Goal: Task Accomplishment & Management: Manage account settings

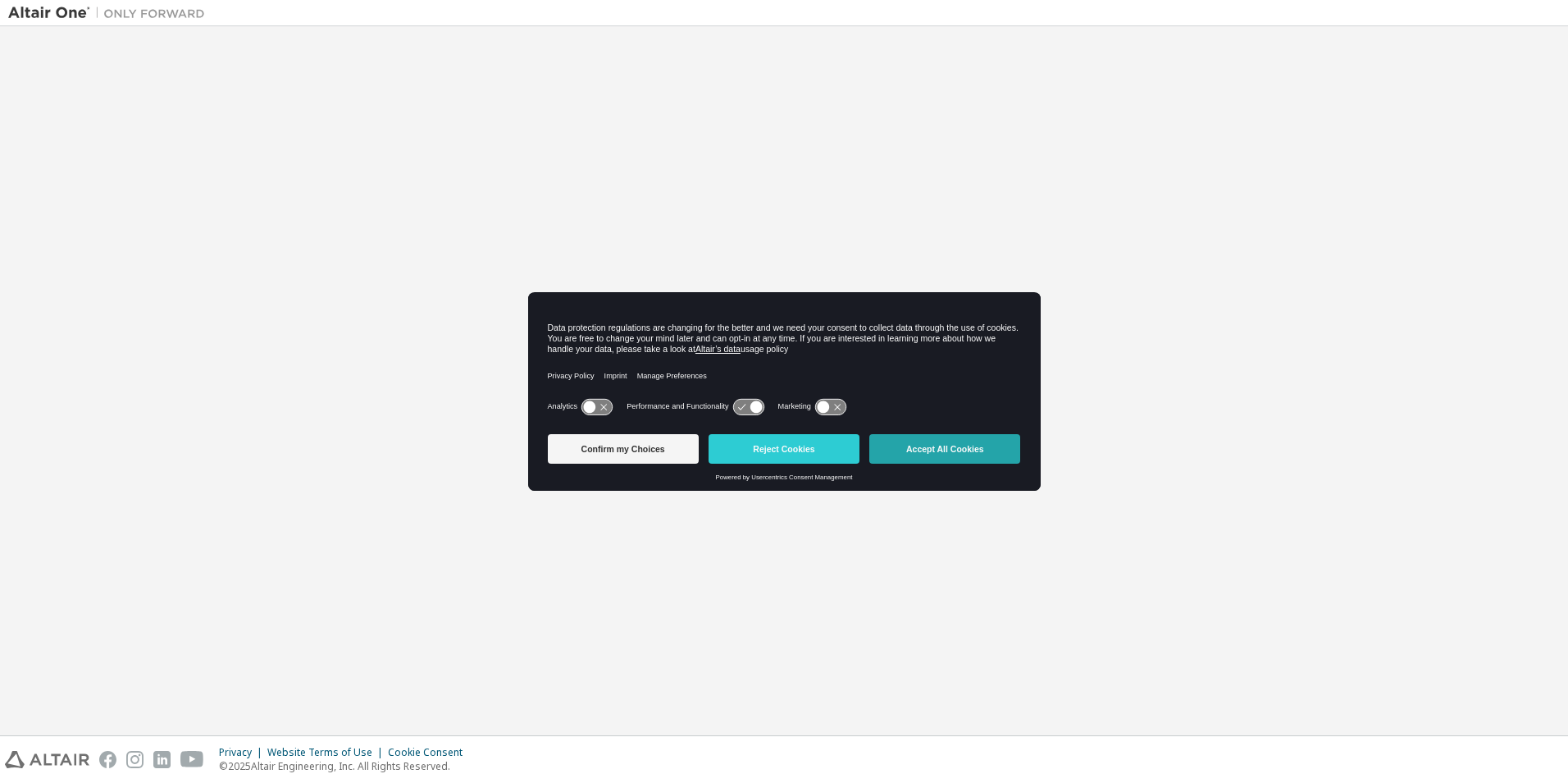
click at [926, 452] on button "Accept All Cookies" at bounding box center [945, 449] width 151 height 30
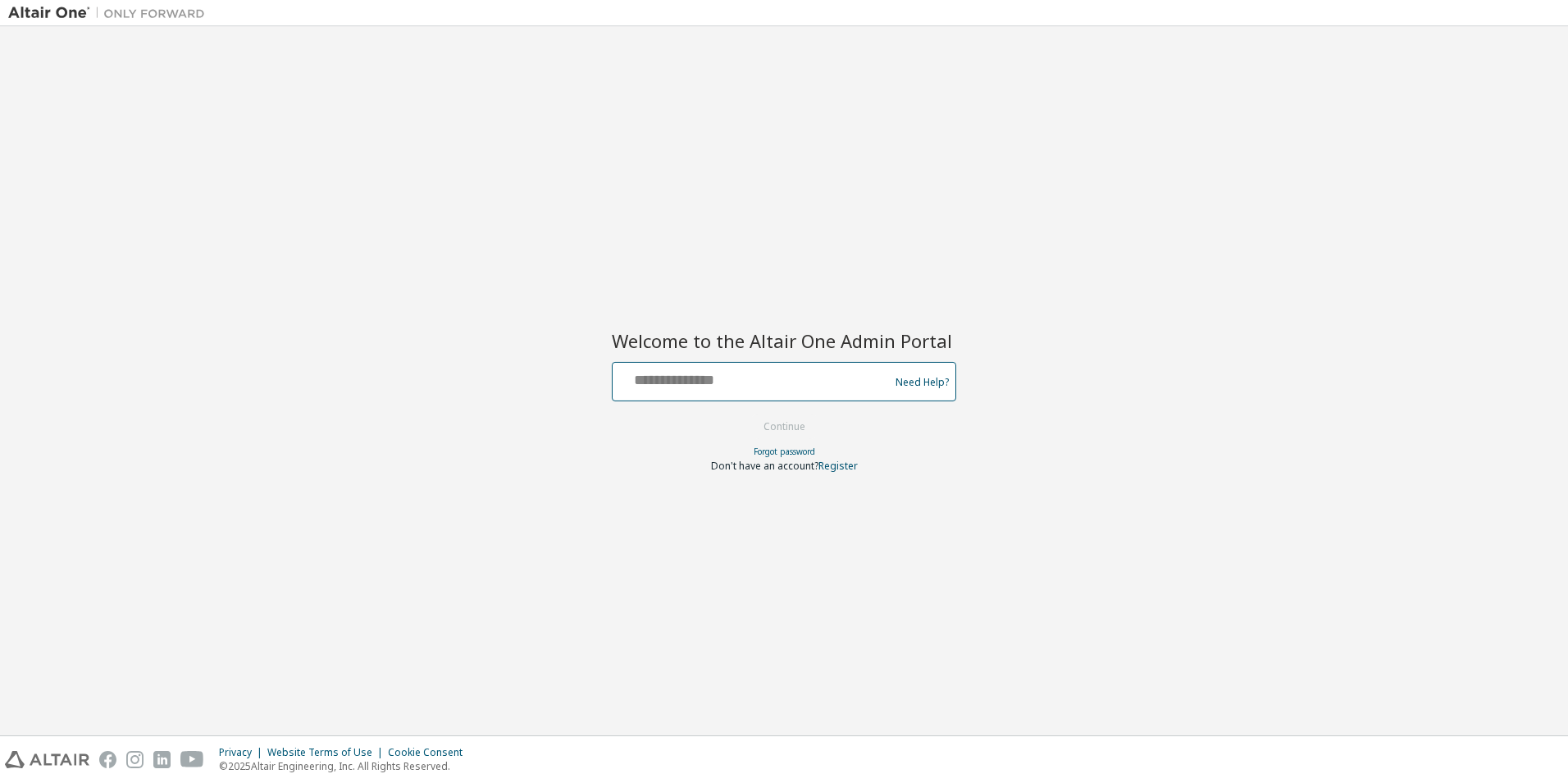
click at [666, 383] on input "text" at bounding box center [754, 378] width 268 height 24
paste input "**********"
type input "**********"
click at [787, 424] on button "Continue" at bounding box center [784, 427] width 76 height 24
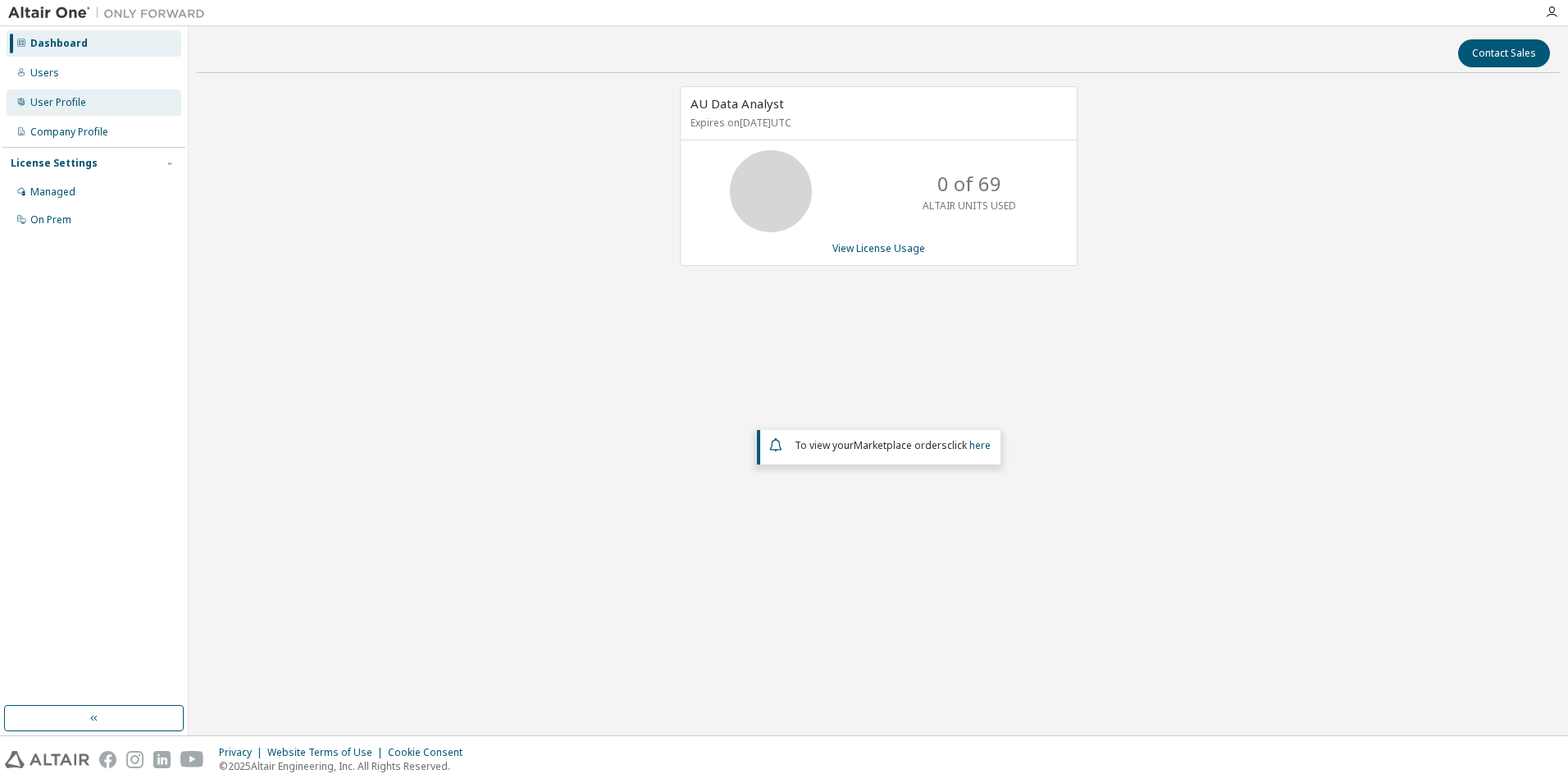
click at [34, 102] on div "User Profile" at bounding box center [94, 103] width 175 height 26
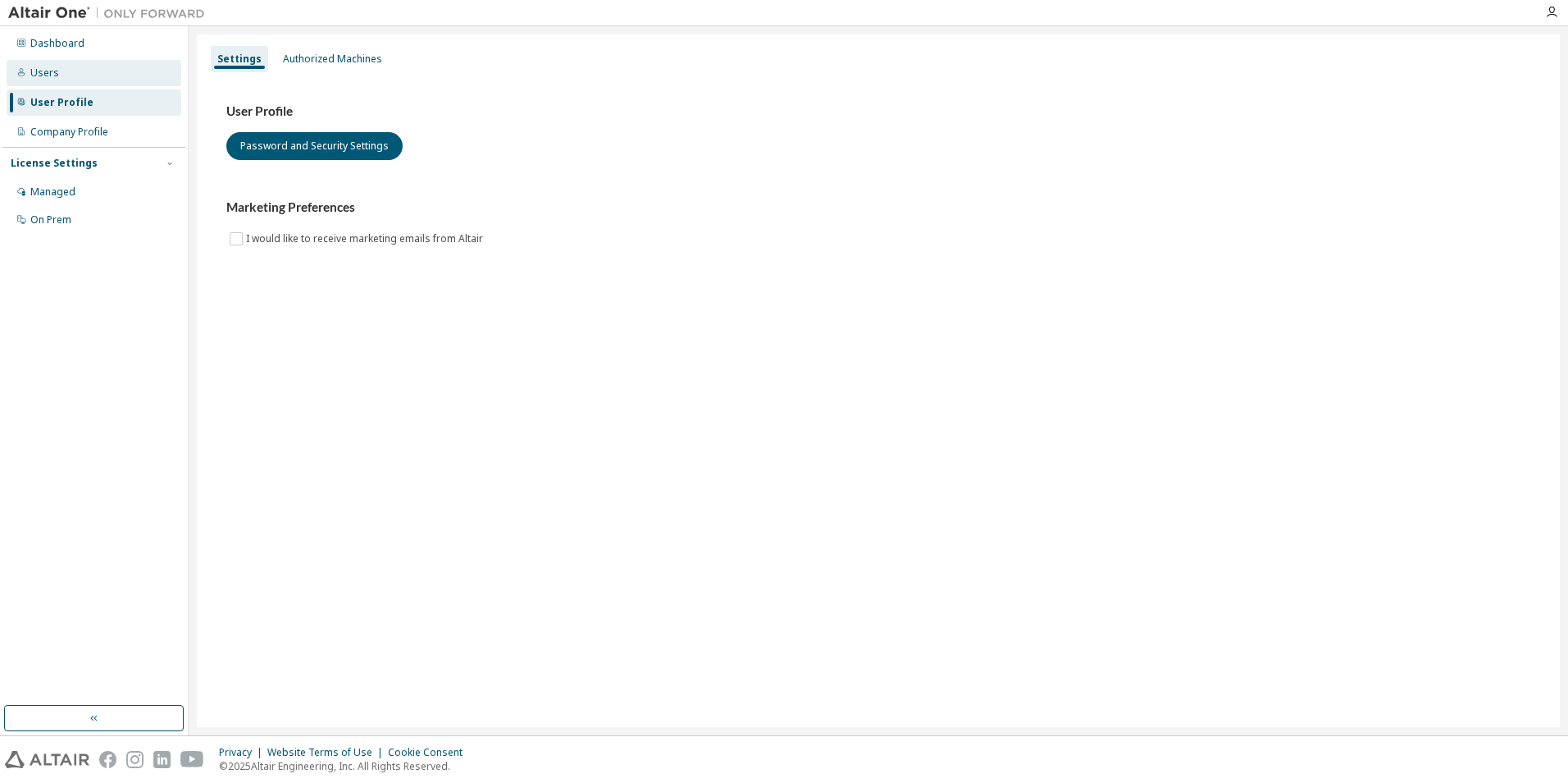
click at [50, 76] on div "Users" at bounding box center [45, 73] width 29 height 13
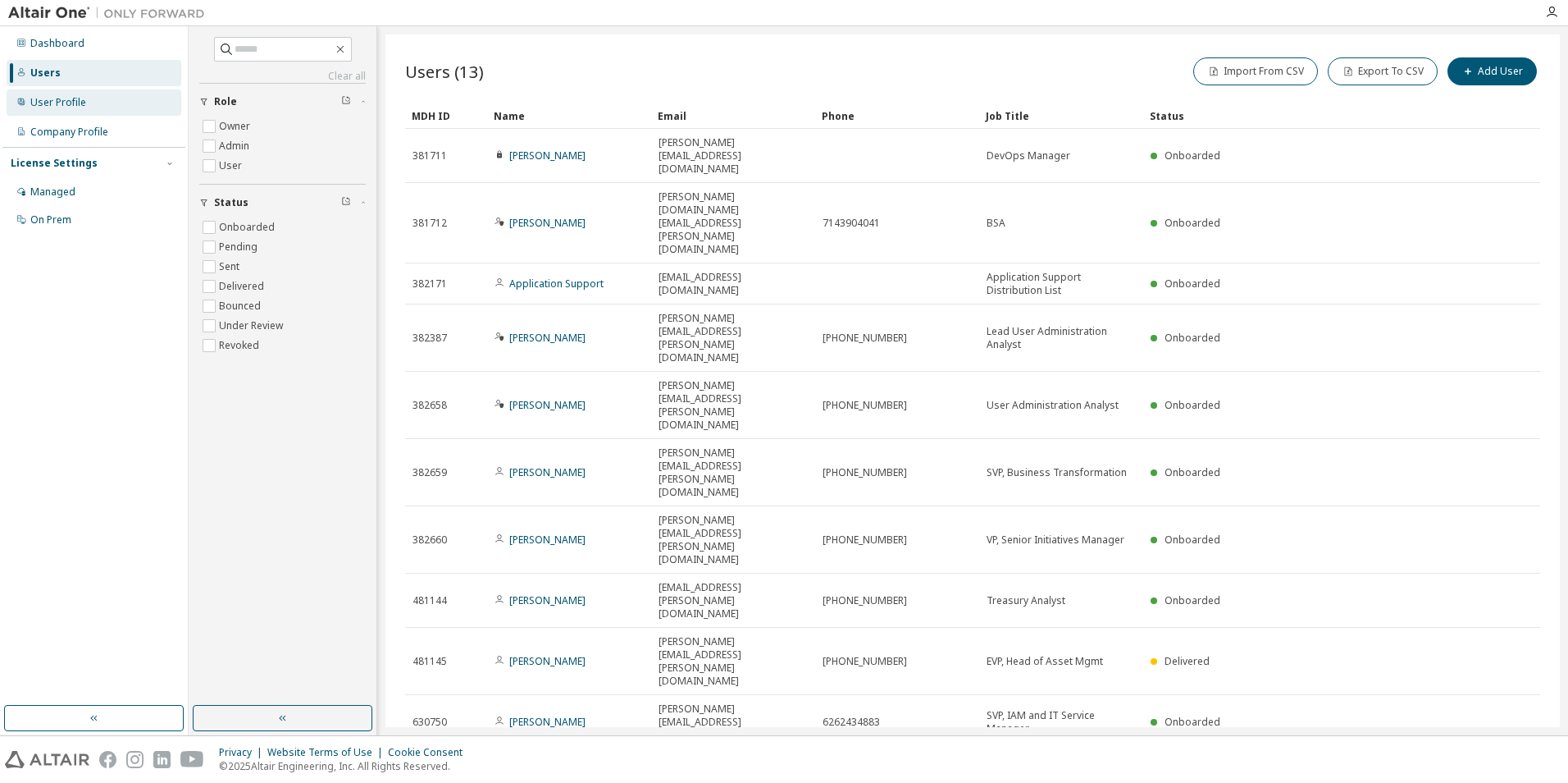
click at [57, 94] on div "User Profile" at bounding box center [94, 103] width 175 height 26
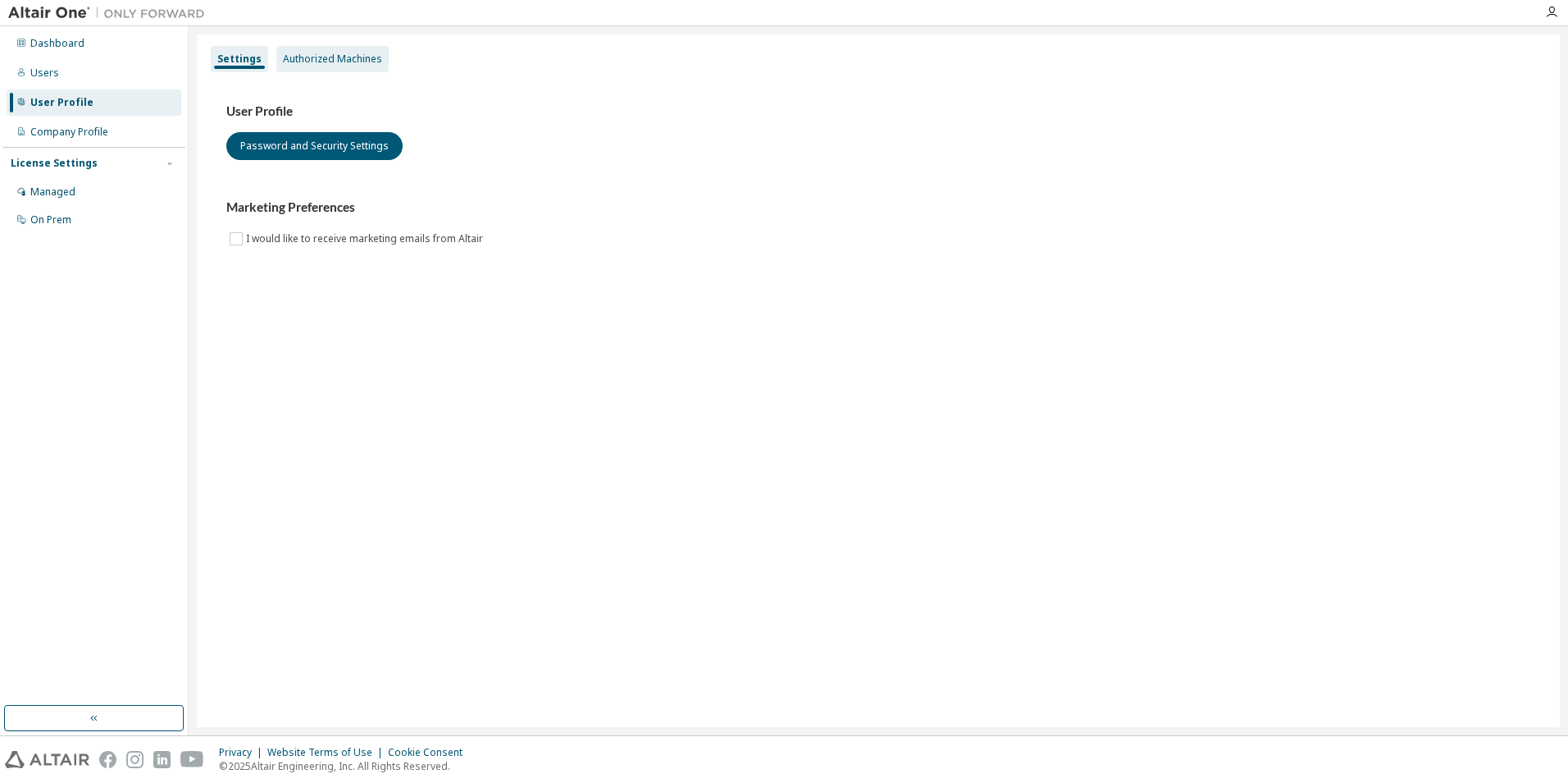
click at [311, 63] on div "Authorized Machines" at bounding box center [333, 59] width 100 height 13
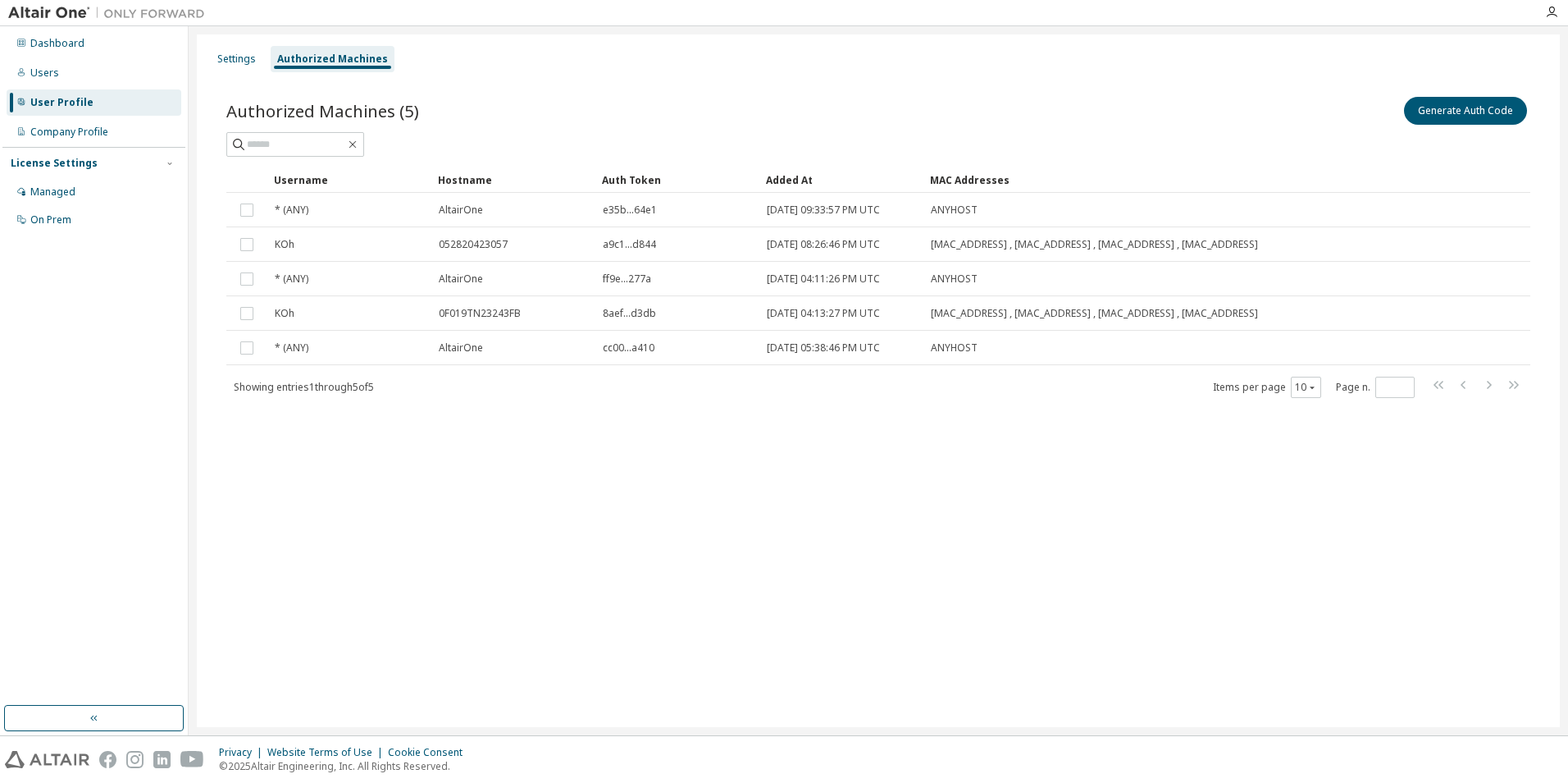
click at [1108, 595] on div "Settings Authorized Machines Authorized Machines (5) Generate Auth Code Clear L…" at bounding box center [878, 380] width 1363 height 693
click at [1117, 568] on div "Settings Authorized Machines Authorized Machines (5) Generate Auth Code Clear L…" at bounding box center [878, 380] width 1363 height 693
drag, startPoint x: 1459, startPoint y: 105, endPoint x: 1252, endPoint y: 172, distance: 217.6
click at [1459, 105] on button "Generate Auth Code" at bounding box center [1466, 111] width 123 height 28
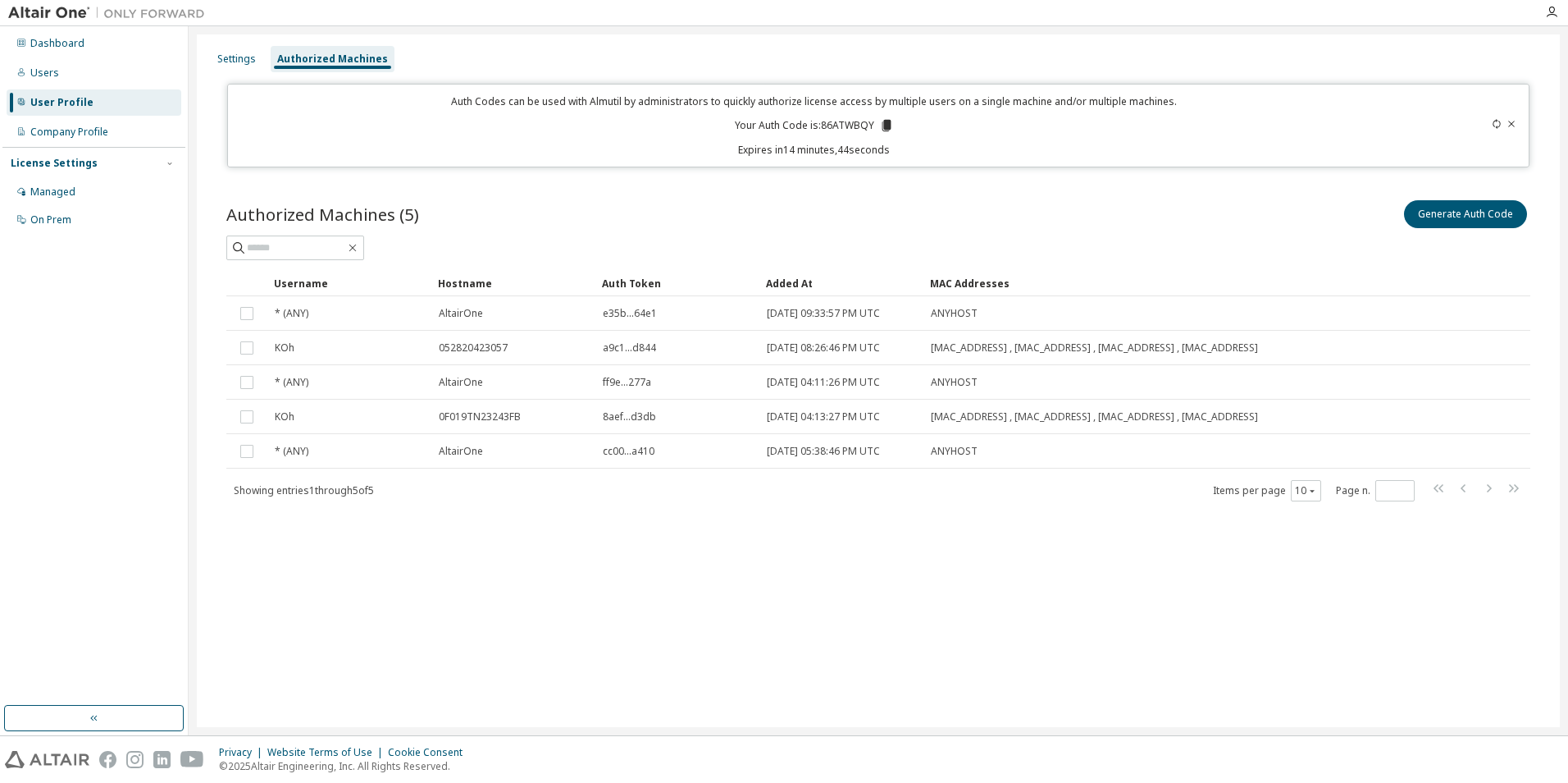
click at [884, 129] on icon at bounding box center [886, 126] width 9 height 11
click at [1031, 211] on div "Generate Auth Code" at bounding box center [1205, 213] width 652 height 34
drag, startPoint x: 833, startPoint y: 579, endPoint x: 625, endPoint y: 499, distance: 222.9
click at [833, 579] on div "Settings Authorized Machines Auth Codes can be used with Almutil by administrat…" at bounding box center [878, 380] width 1363 height 693
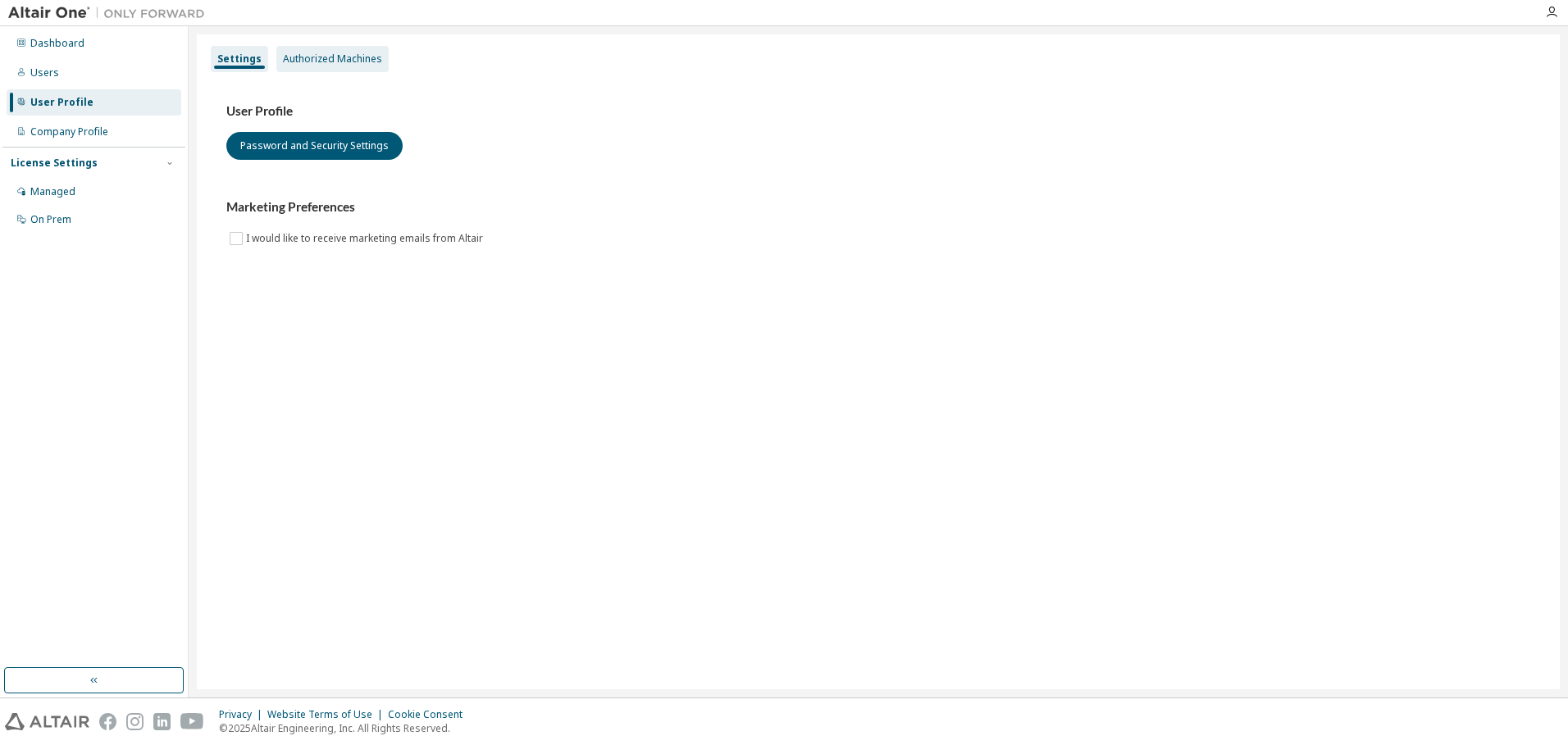
click at [327, 63] on div "Authorized Machines" at bounding box center [333, 59] width 100 height 13
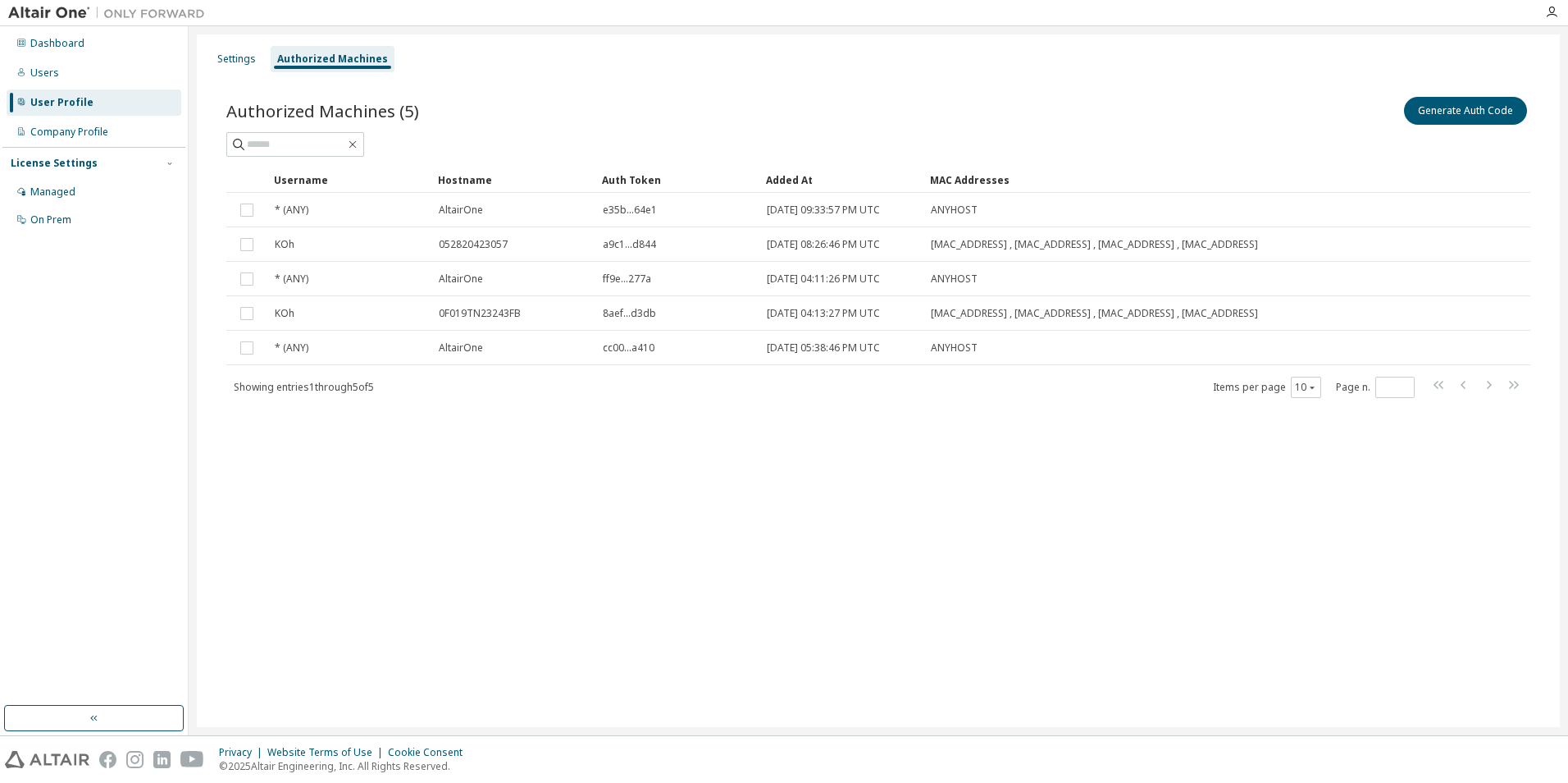
click at [602, 601] on div "Settings Authorized Machines Authorized Machines (5) Generate Auth Code Clear L…" at bounding box center [878, 380] width 1363 height 693
